Goal: Transaction & Acquisition: Purchase product/service

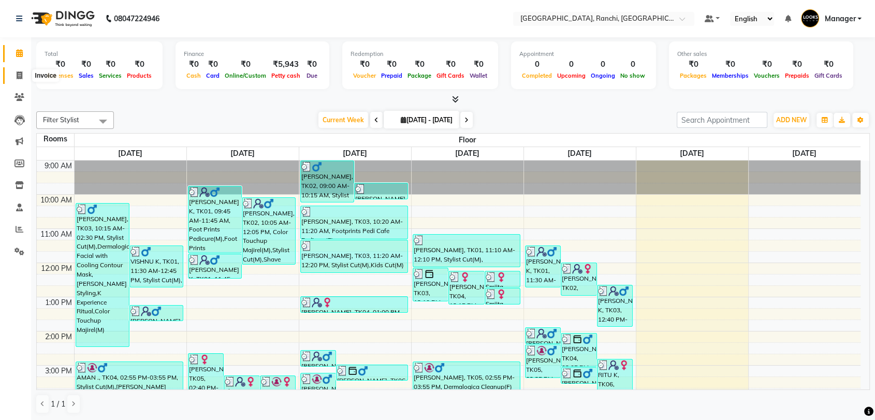
click at [17, 76] on icon at bounding box center [20, 75] width 6 height 8
select select "6463"
select select "service"
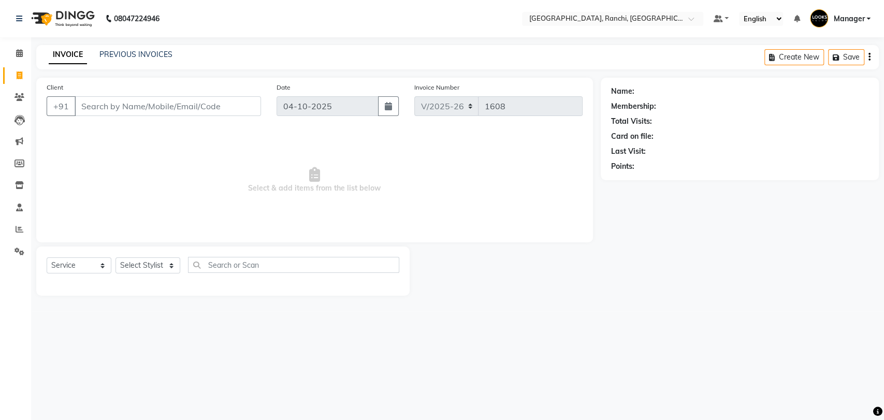
click at [113, 106] on input "Client" at bounding box center [168, 106] width 186 height 20
type input "8100960003"
click at [248, 103] on span "Add Client" at bounding box center [234, 106] width 41 height 10
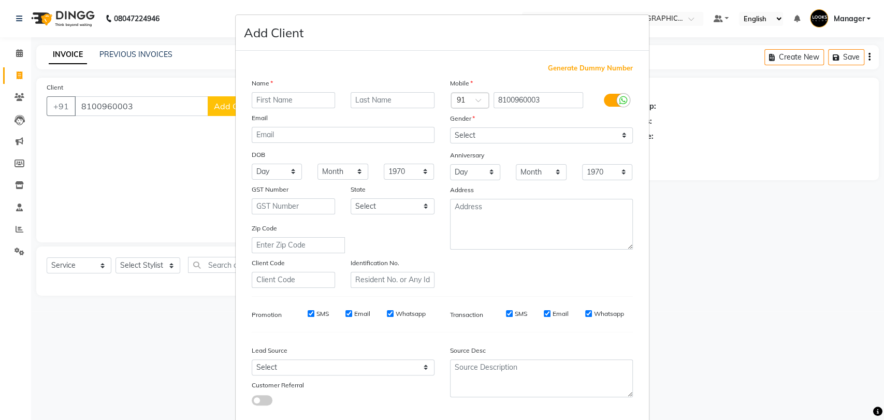
click at [273, 100] on input "text" at bounding box center [294, 100] width 84 height 16
type input "NIKHIL"
click at [368, 99] on input "text" at bounding box center [393, 100] width 84 height 16
type input "K"
click at [470, 138] on select "Select [DEMOGRAPHIC_DATA] [DEMOGRAPHIC_DATA] Other Prefer Not To Say" at bounding box center [541, 135] width 183 height 16
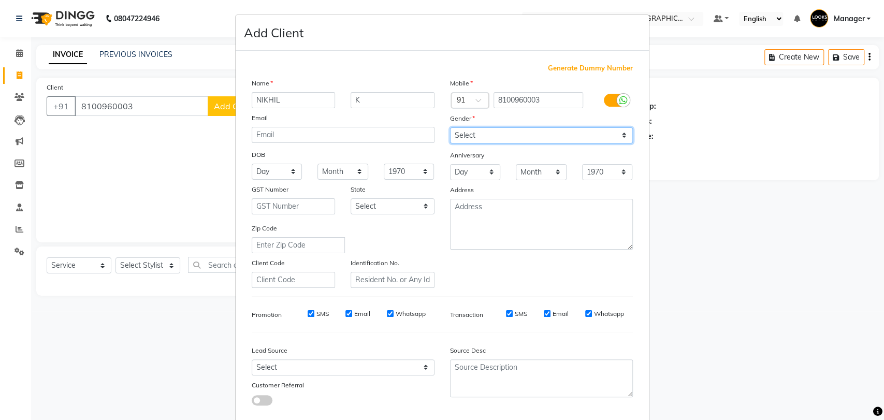
select select "[DEMOGRAPHIC_DATA]"
click at [450, 127] on select "Select [DEMOGRAPHIC_DATA] [DEMOGRAPHIC_DATA] Other Prefer Not To Say" at bounding box center [541, 135] width 183 height 16
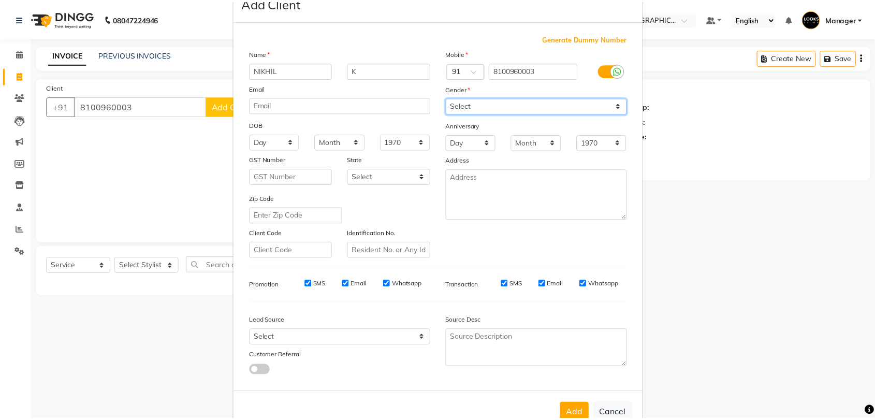
scroll to position [56, 0]
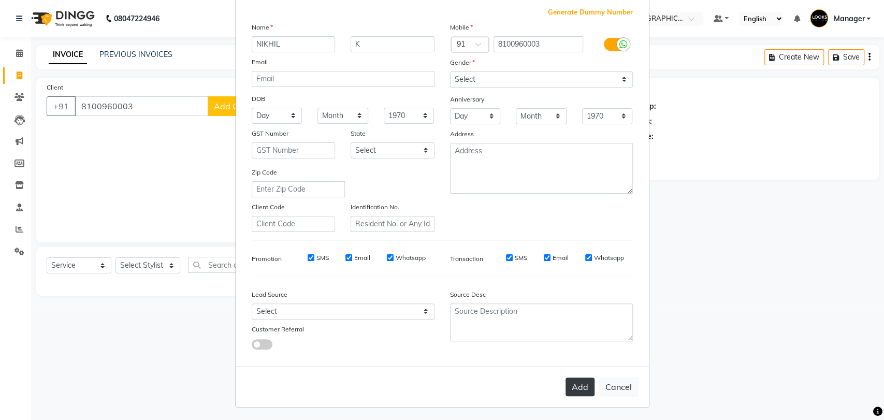
click at [573, 382] on button "Add" at bounding box center [580, 387] width 29 height 19
select select
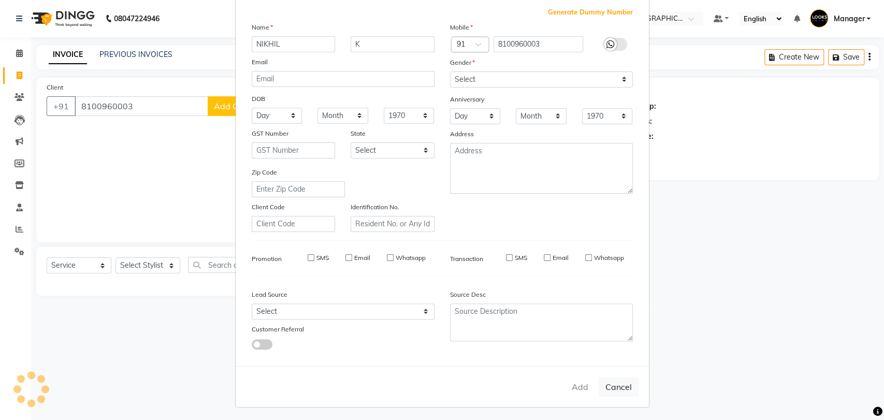
select select
checkbox input "false"
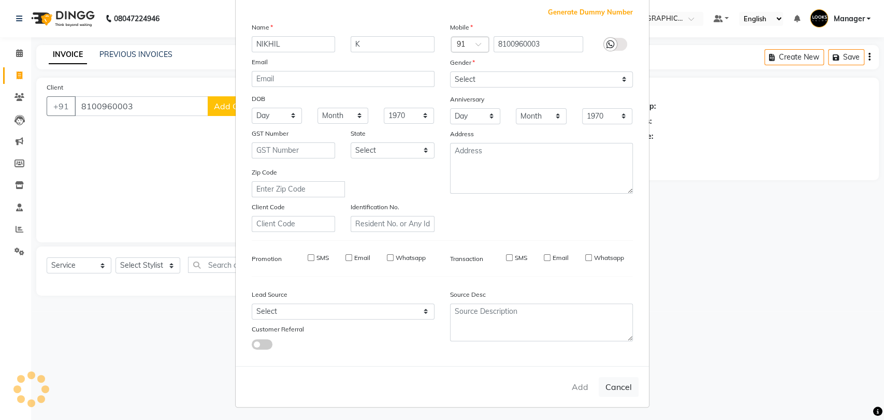
checkbox input "false"
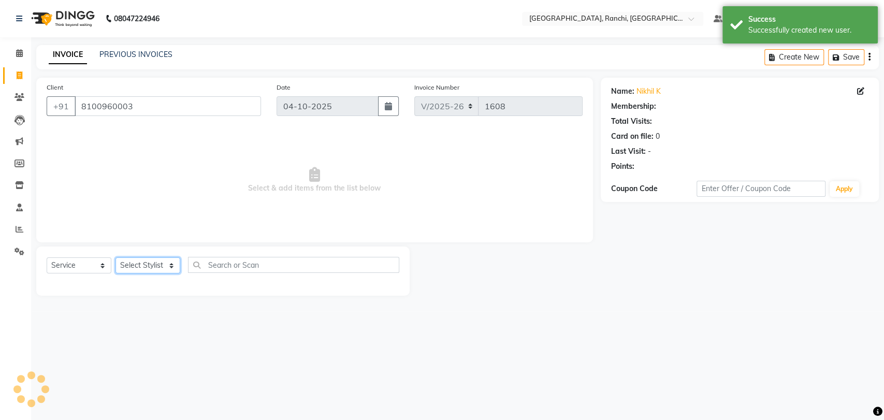
click at [144, 266] on select "Select Stylist [PERSON_NAME] COUNTER_SALES Gautam_pdct [PERSON_NAME] Manager [P…" at bounding box center [147, 265] width 65 height 16
select select "63420"
click at [115, 257] on select "Select Stylist [PERSON_NAME] COUNTER_SALES Gautam_pdct [PERSON_NAME] Manager [P…" at bounding box center [147, 265] width 65 height 16
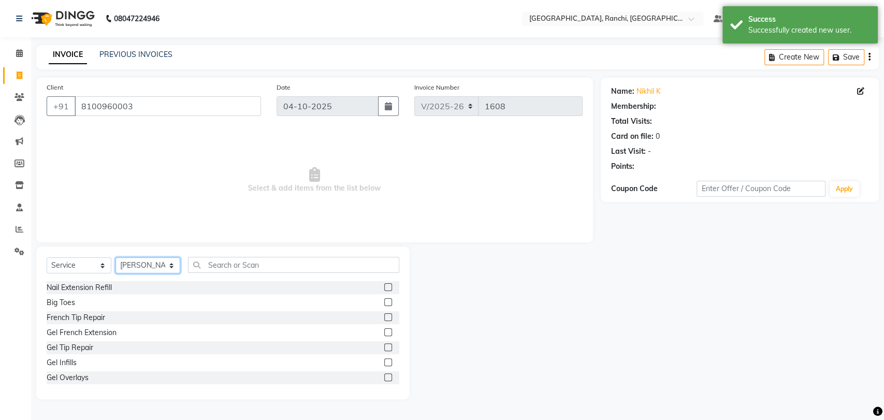
select select "1: Object"
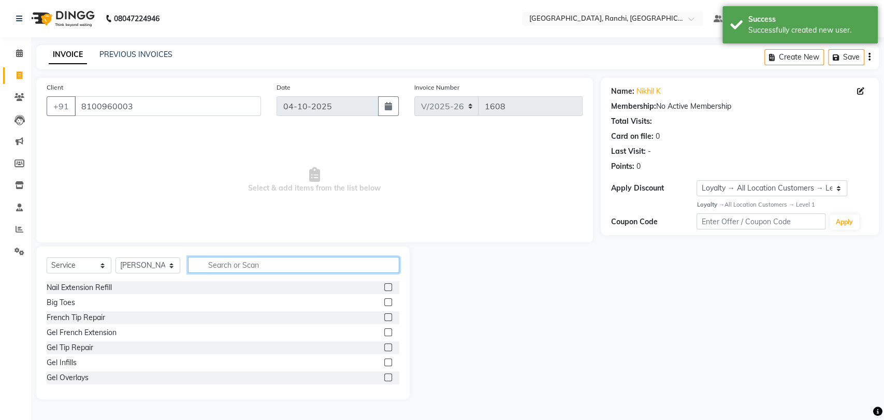
click at [238, 262] on input "text" at bounding box center [293, 265] width 211 height 16
type input "STY"
click at [384, 306] on div at bounding box center [387, 303] width 7 height 11
click at [384, 302] on label at bounding box center [388, 302] width 8 height 8
click at [384, 302] on input "checkbox" at bounding box center [387, 302] width 7 height 7
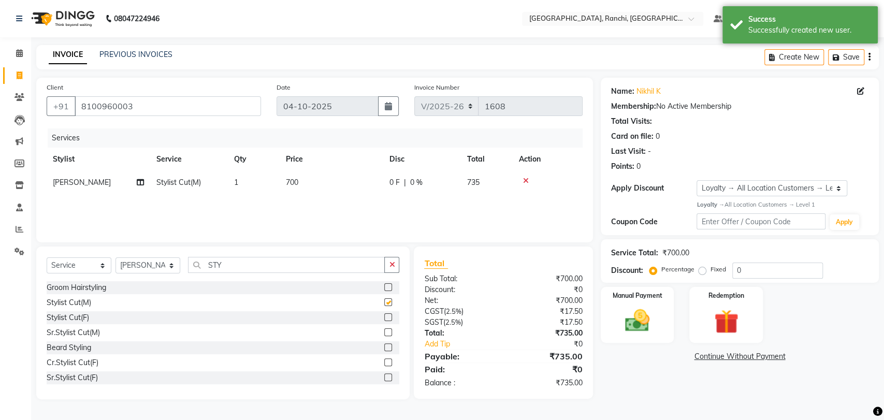
checkbox input "false"
click at [316, 180] on td "700" at bounding box center [332, 182] width 104 height 23
select select "63420"
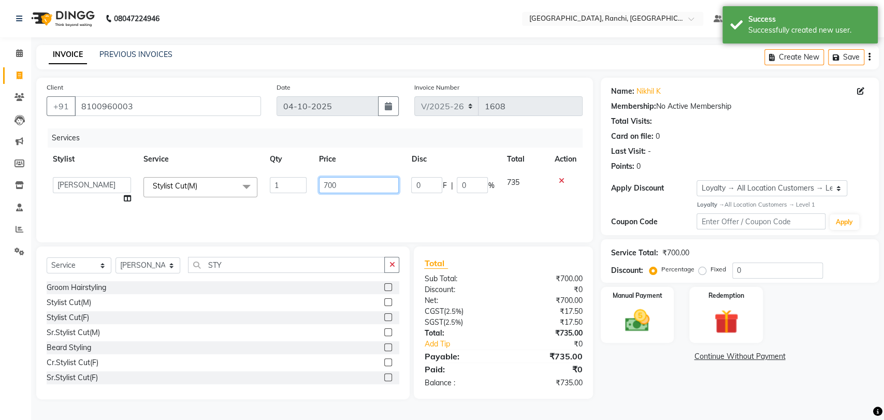
click at [349, 185] on input "700" at bounding box center [359, 185] width 80 height 16
type input "7"
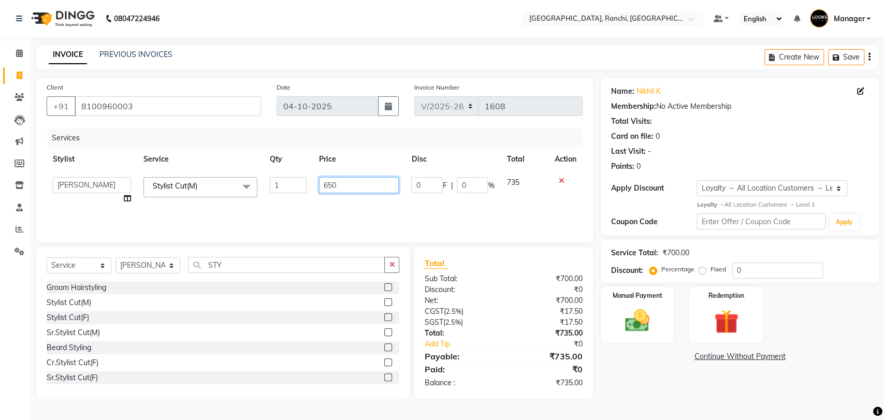
type input "6500"
click at [335, 274] on div "Select Service Product Membership Package Voucher Prepaid Gift Card Select Styl…" at bounding box center [223, 269] width 353 height 24
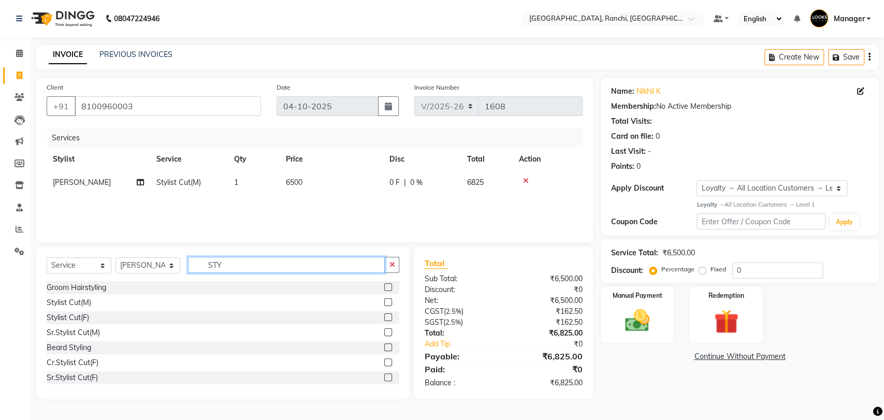
drag, startPoint x: 235, startPoint y: 263, endPoint x: 250, endPoint y: 230, distance: 35.2
click at [239, 258] on input "STY" at bounding box center [286, 265] width 197 height 16
type input "S"
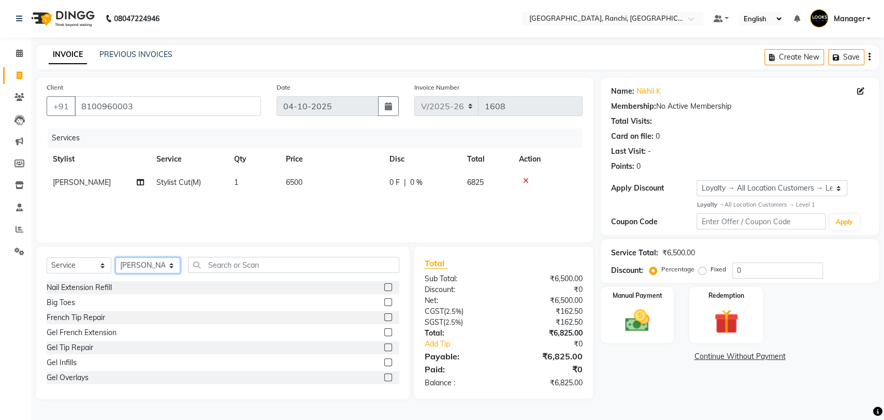
click at [149, 267] on select "Select Stylist [PERSON_NAME] COUNTER_SALES Gautam_pdct [PERSON_NAME] Manager [P…" at bounding box center [147, 265] width 65 height 16
click at [115, 257] on select "Select Stylist [PERSON_NAME] COUNTER_SALES Gautam_pdct [PERSON_NAME] Manager [P…" at bounding box center [147, 265] width 65 height 16
click at [127, 265] on select "Select Stylist [PERSON_NAME] COUNTER_SALES Gautam_pdct [PERSON_NAME] Manager [P…" at bounding box center [147, 265] width 65 height 16
select select "49403"
click at [115, 257] on select "Select Stylist [PERSON_NAME] COUNTER_SALES Gautam_pdct [PERSON_NAME] Manager [P…" at bounding box center [147, 265] width 65 height 16
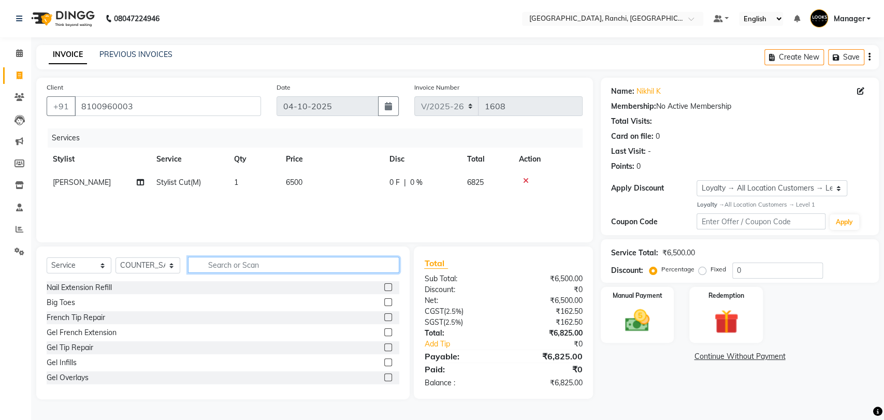
click at [254, 264] on input "text" at bounding box center [293, 265] width 211 height 16
type input "EYEBROW"
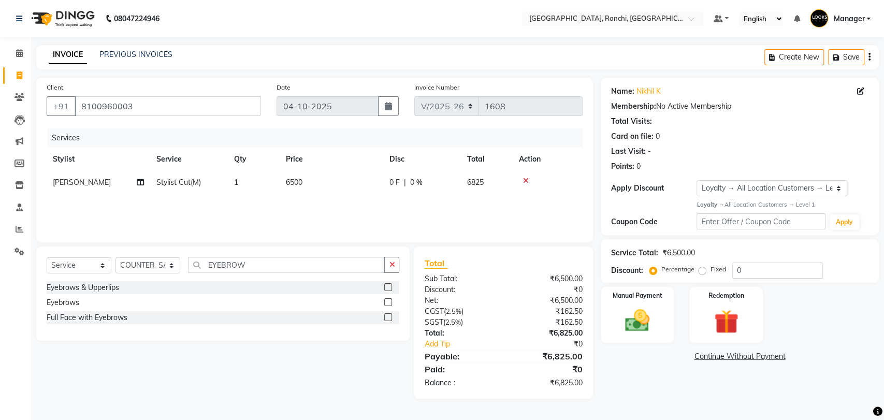
click at [387, 302] on label at bounding box center [388, 302] width 8 height 8
click at [387, 302] on input "checkbox" at bounding box center [387, 302] width 7 height 7
checkbox input "false"
click at [330, 188] on td "6500" at bounding box center [332, 182] width 104 height 23
select select "63420"
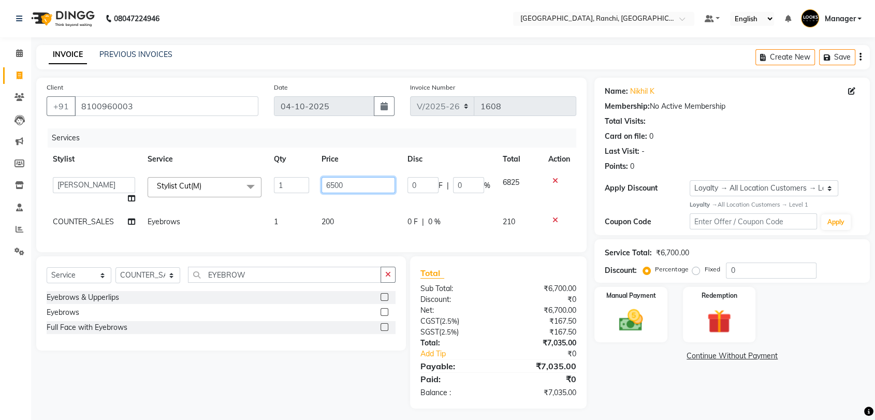
click at [353, 180] on input "6500" at bounding box center [359, 185] width 74 height 16
type input "6"
type input "600"
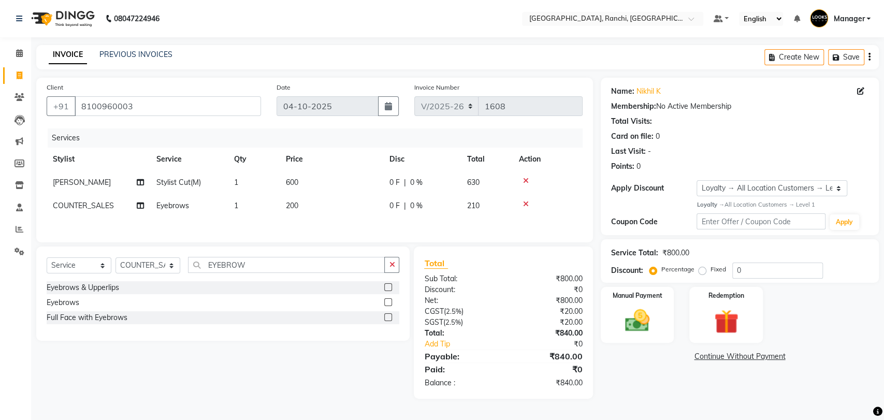
click at [350, 217] on div "Services Stylist Service Qty Price Disc Total Action [PERSON_NAME] Stylist Cut(…" at bounding box center [315, 180] width 536 height 104
click at [348, 214] on td "200" at bounding box center [332, 205] width 104 height 23
select select "49403"
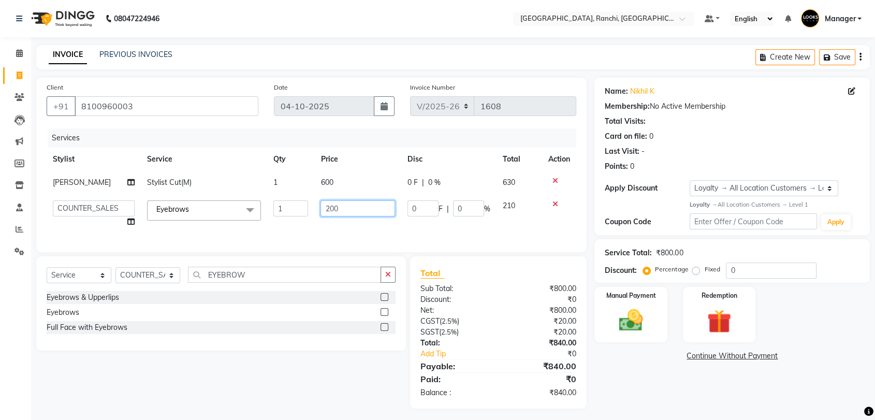
click at [345, 212] on input "200" at bounding box center [358, 208] width 75 height 16
type input "2"
type input "100"
click at [355, 226] on div "Services Stylist Service Qty Price Disc Total Action [PERSON_NAME] Stylist Cut(…" at bounding box center [312, 184] width 530 height 113
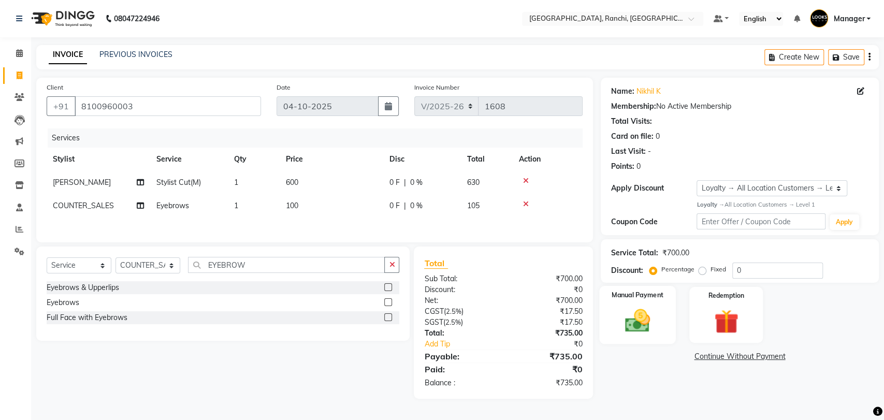
click at [651, 313] on img at bounding box center [637, 320] width 41 height 29
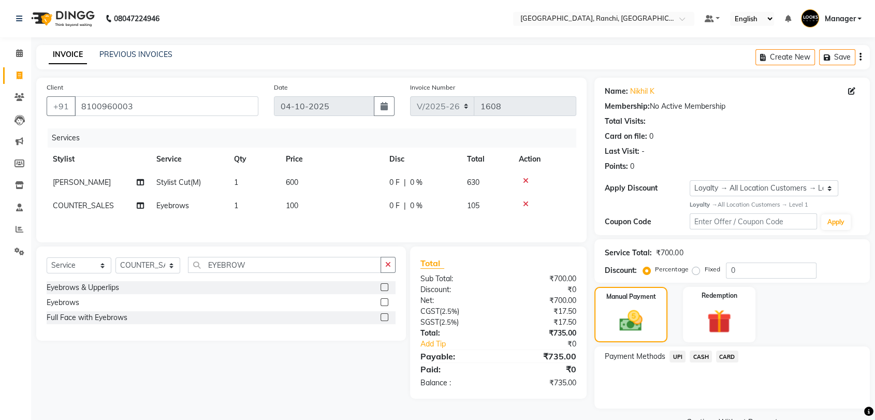
click at [675, 355] on span "UPI" at bounding box center [678, 357] width 16 height 12
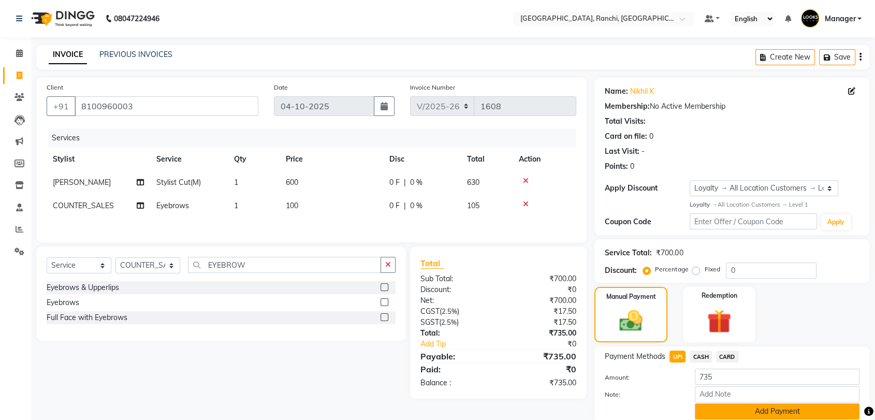
click at [758, 404] on button "Add Payment" at bounding box center [777, 411] width 165 height 16
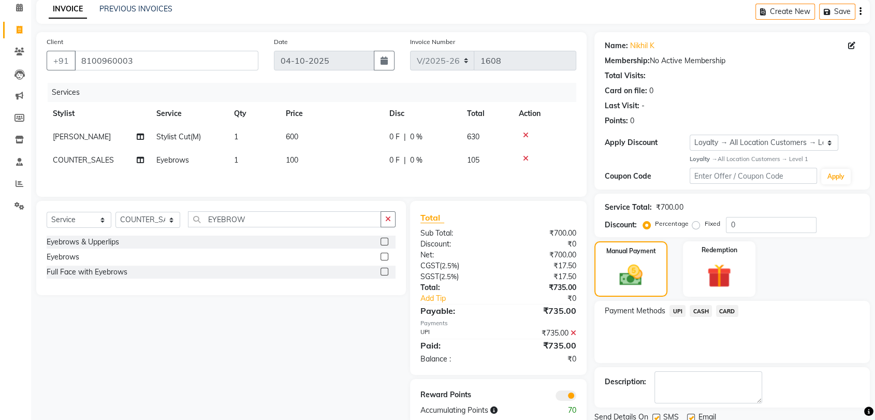
scroll to position [83, 0]
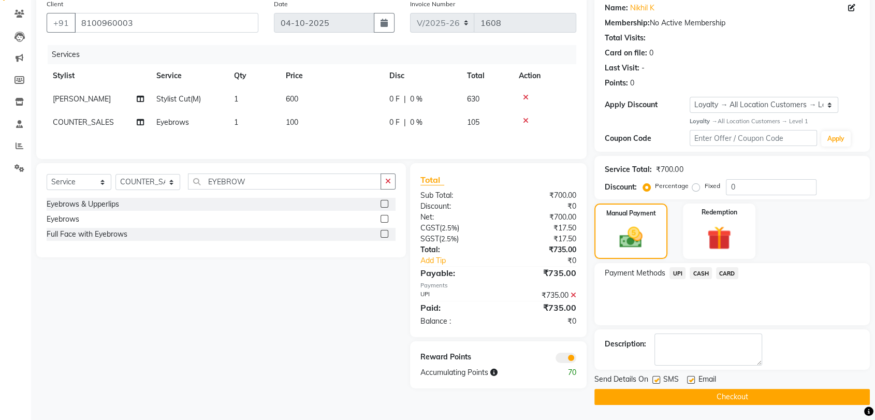
click at [768, 395] on button "Checkout" at bounding box center [733, 397] width 276 height 16
